Goal: Task Accomplishment & Management: Manage account settings

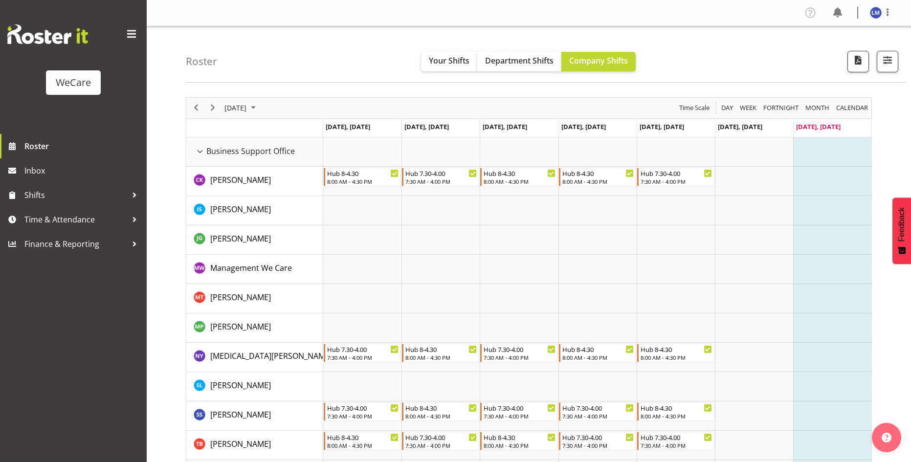
click at [274, 112] on span "[DATE] - [DATE]" at bounding box center [249, 108] width 52 height 12
click at [226, 181] on table "Mo Tu We Th Fr Sa Su 29 30 1 2 3 4 5 6 7 8 9 10 11 12 13 14 15 16 17 18 19 20 2…" at bounding box center [280, 194] width 119 height 103
click at [229, 183] on span "6" at bounding box center [234, 183] width 15 height 15
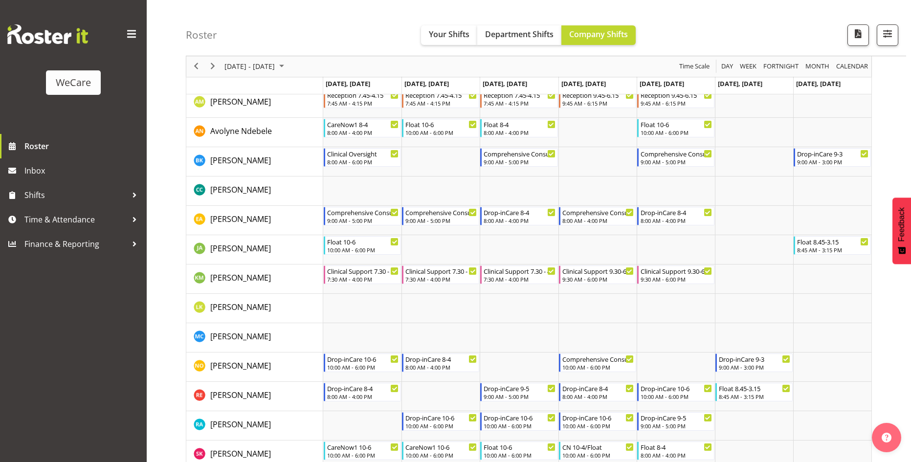
scroll to position [538, 0]
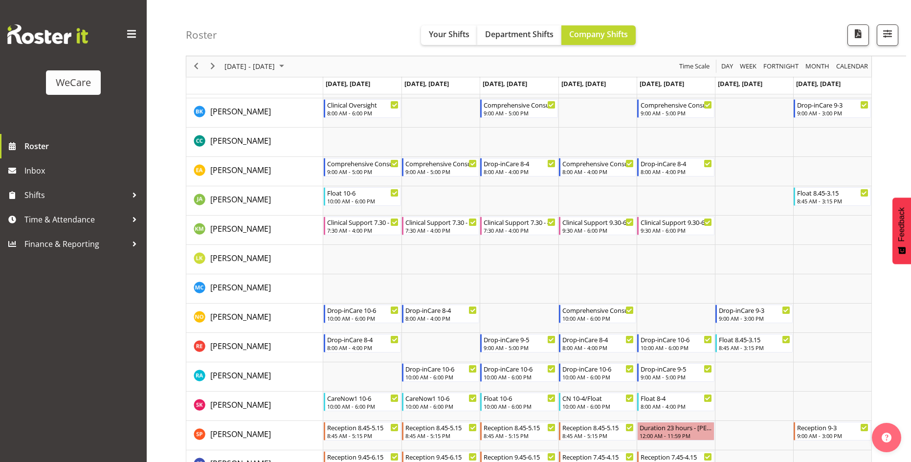
click at [279, 56] on div "[DATE] - [DATE]" at bounding box center [255, 66] width 69 height 21
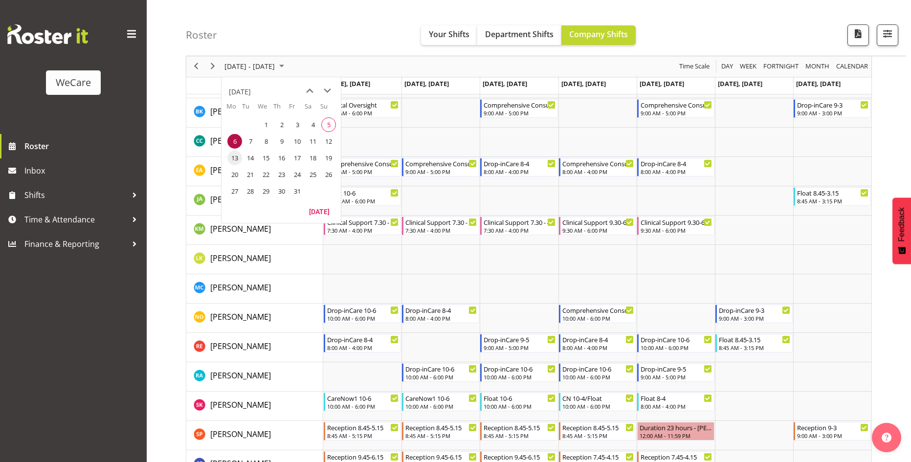
click at [235, 162] on span "13" at bounding box center [234, 158] width 15 height 15
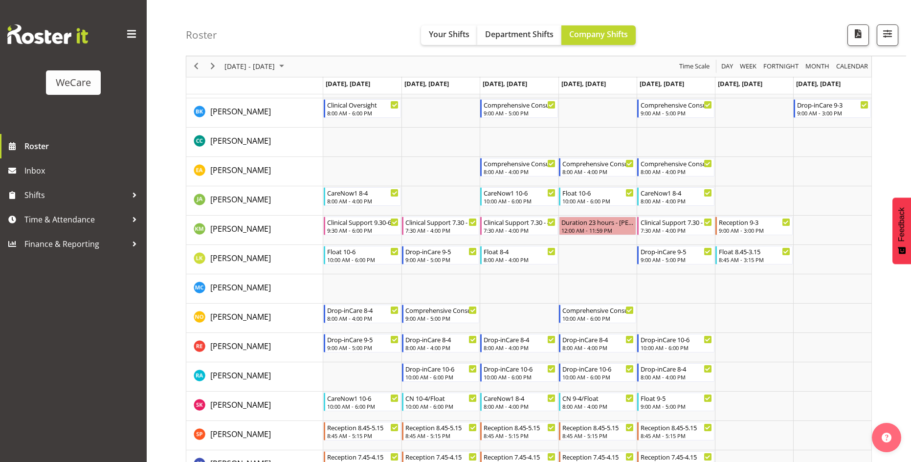
click at [309, 65] on div "[DATE] - [DATE] [DATE] Day Week Fortnight Month calendar Month Agenda Time Scale" at bounding box center [528, 66] width 685 height 21
click at [287, 67] on span "October 2025" at bounding box center [282, 67] width 12 height 12
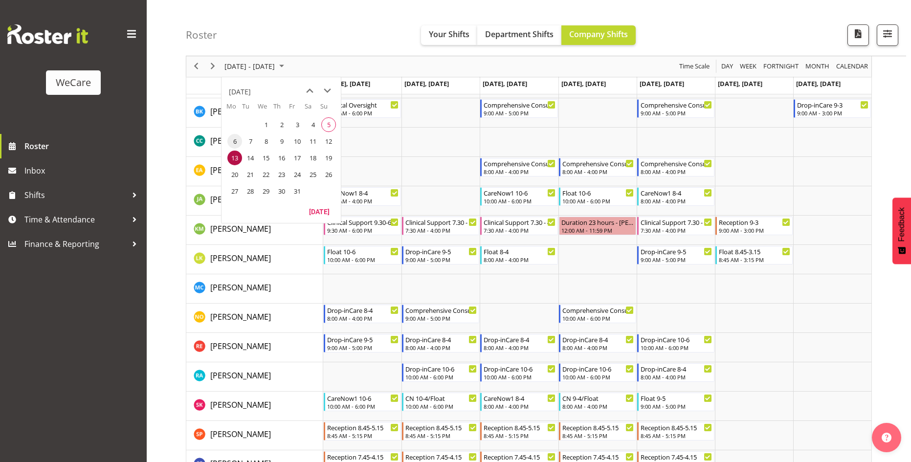
click at [235, 143] on span "6" at bounding box center [234, 141] width 15 height 15
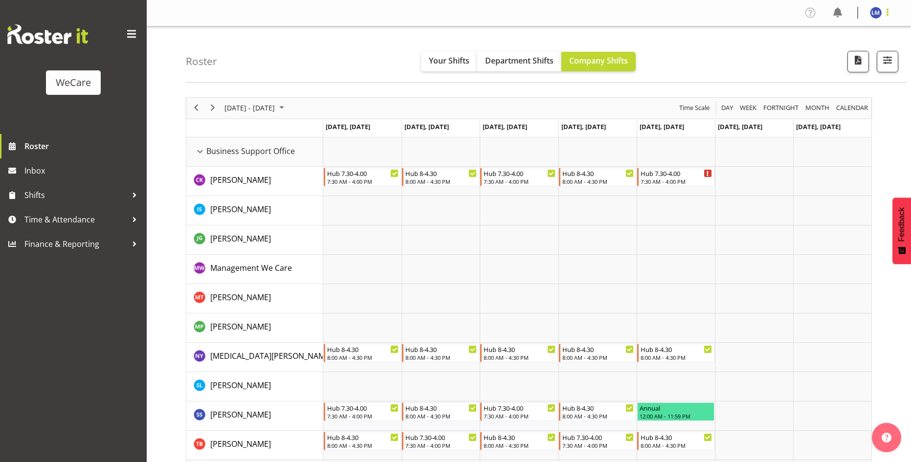
click at [882, 15] on span at bounding box center [887, 12] width 12 height 12
click at [844, 51] on link "Log Out" at bounding box center [846, 52] width 94 height 18
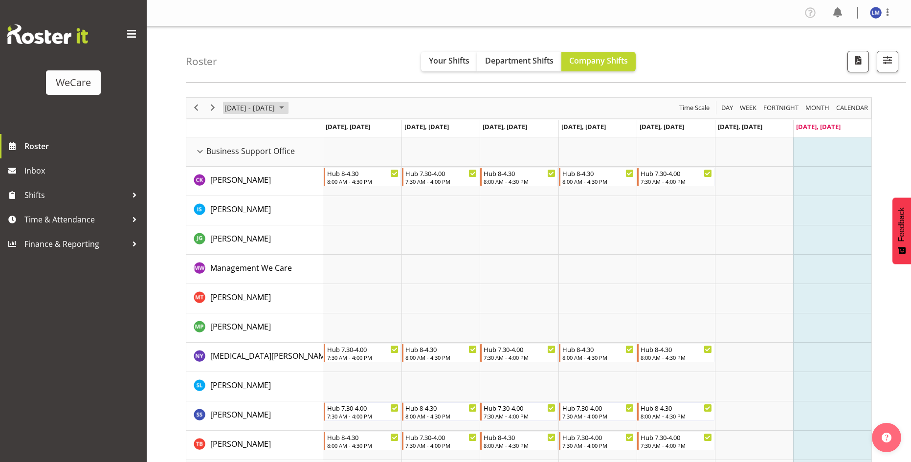
click at [276, 109] on span "[DATE] - [DATE]" at bounding box center [249, 108] width 52 height 12
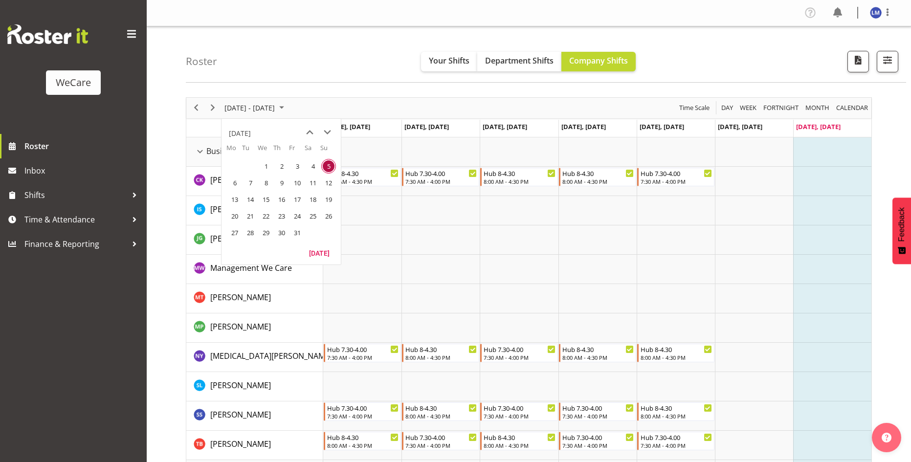
drag, startPoint x: 313, startPoint y: 187, endPoint x: 590, endPoint y: 308, distance: 301.9
click at [313, 187] on span "11" at bounding box center [313, 183] width 15 height 15
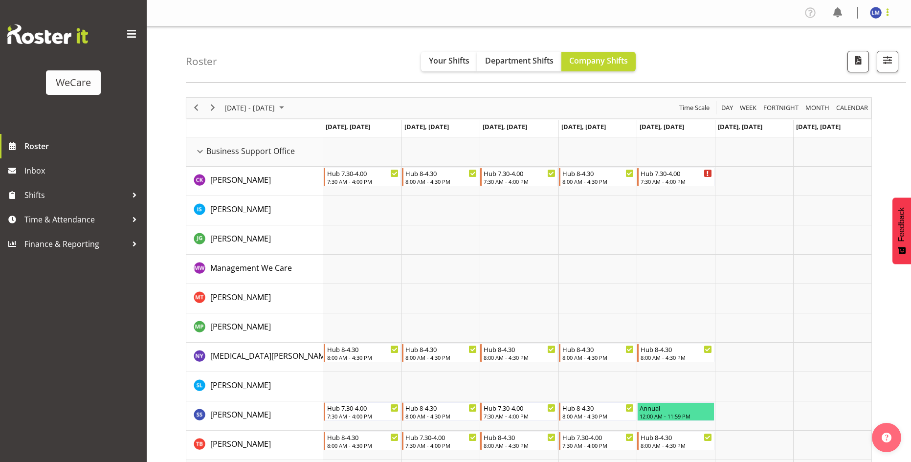
click at [887, 10] on span at bounding box center [887, 12] width 12 height 12
click at [864, 60] on link "Log Out" at bounding box center [846, 52] width 94 height 18
